Goal: Transaction & Acquisition: Download file/media

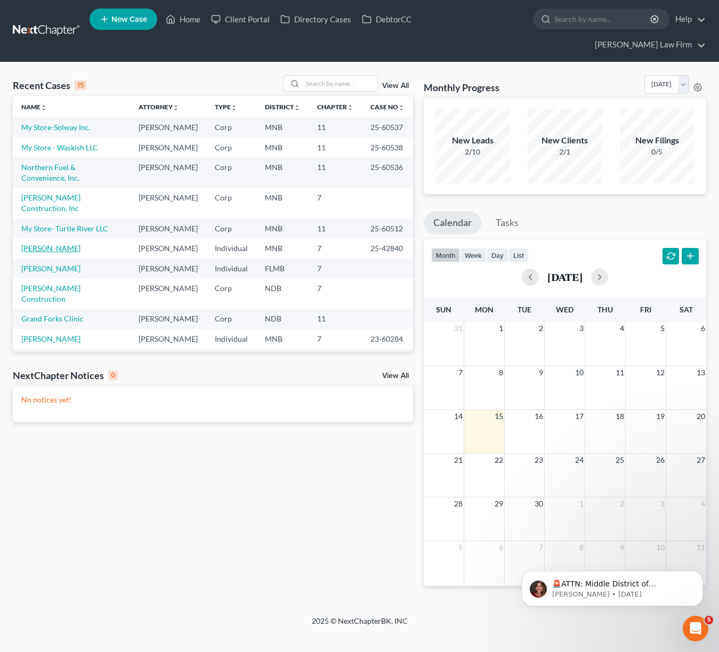
click at [47, 253] on link "[PERSON_NAME]" at bounding box center [50, 248] width 59 height 9
select select "10"
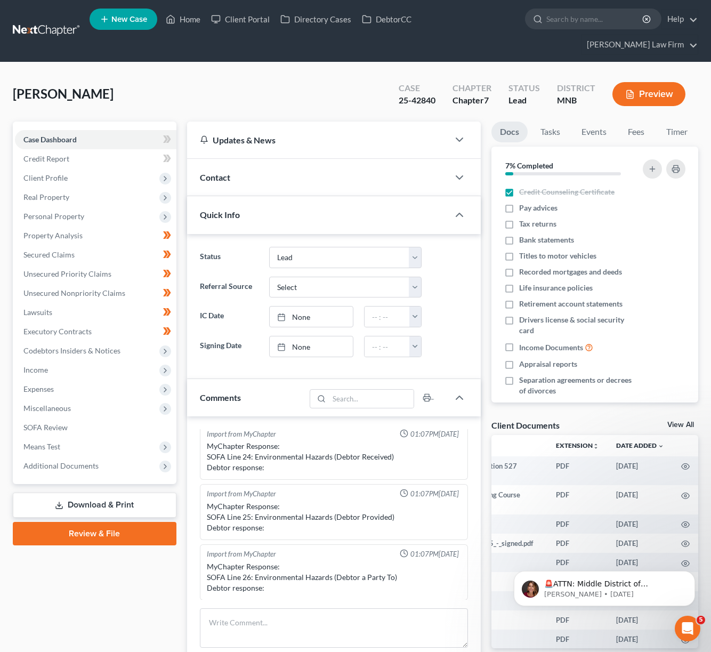
scroll to position [0, 129]
drag, startPoint x: 523, startPoint y: 624, endPoint x: 145, endPoint y: 57, distance: 681.3
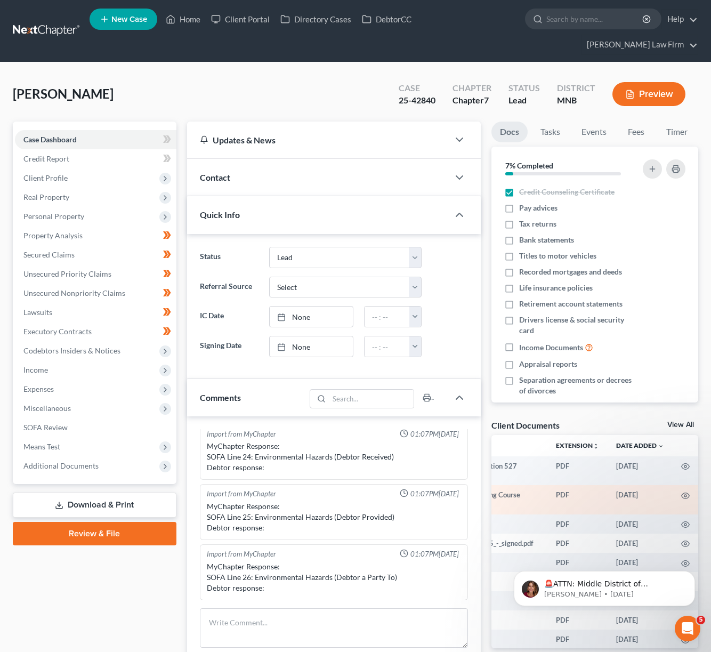
click at [512, 485] on td "[PERSON_NAME] - Credit Counseling Course Certificate-pdf" at bounding box center [459, 499] width 175 height 29
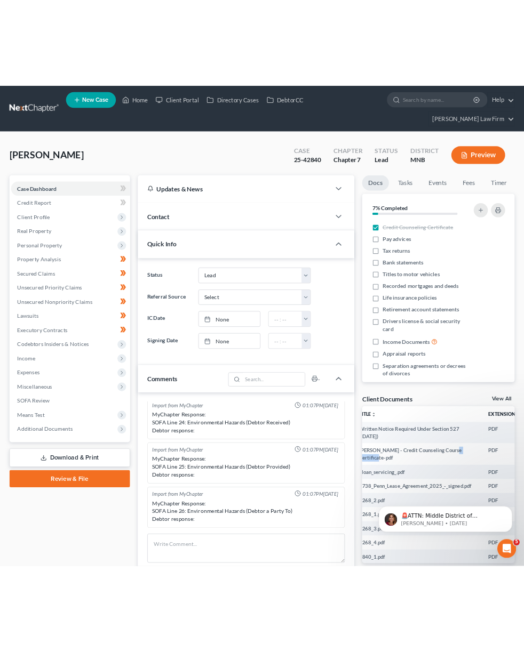
scroll to position [0, 0]
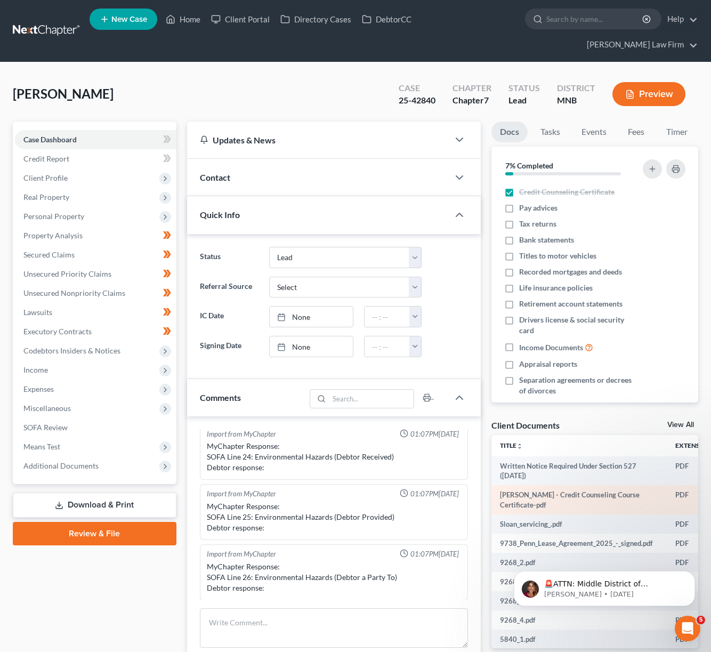
click at [517, 485] on td "[PERSON_NAME] - Credit Counseling Course Certificate-pdf" at bounding box center [579, 499] width 175 height 29
click at [680, 485] on td "PDF" at bounding box center [697, 499] width 60 height 29
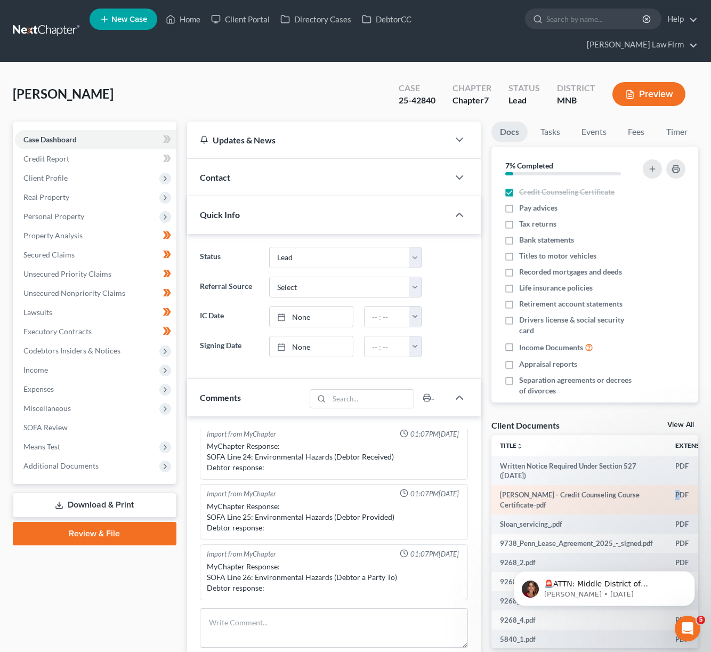
click at [680, 485] on td "PDF" at bounding box center [697, 499] width 60 height 29
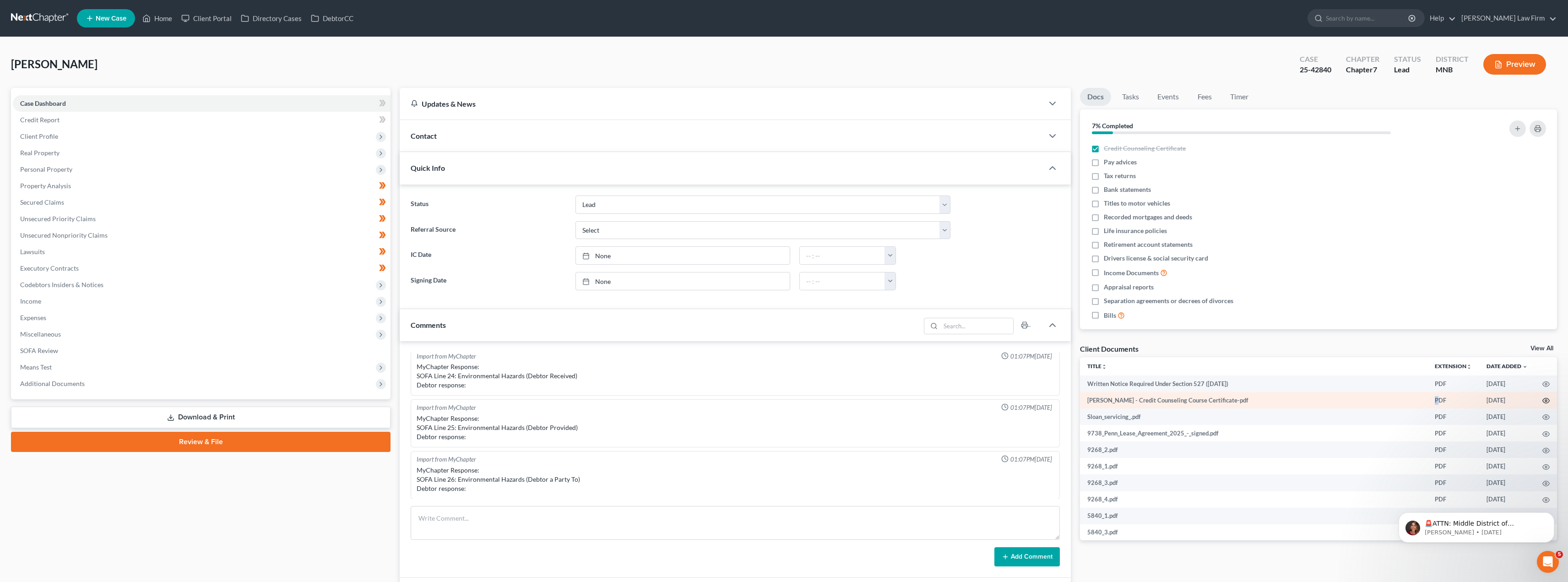
click at [617, 400] on circle "button" at bounding box center [1546, 400] width 2 height 2
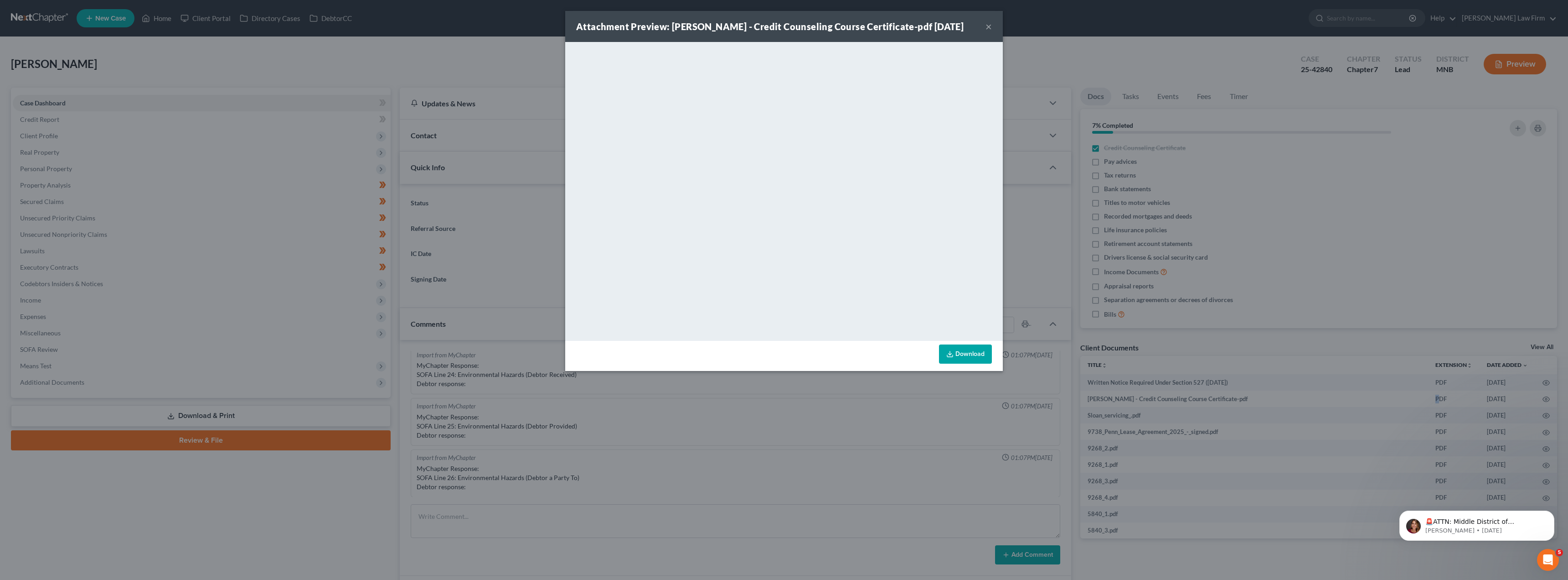
click at [615, 357] on link "Download" at bounding box center [965, 354] width 53 height 19
